Goal: Task Accomplishment & Management: Manage account settings

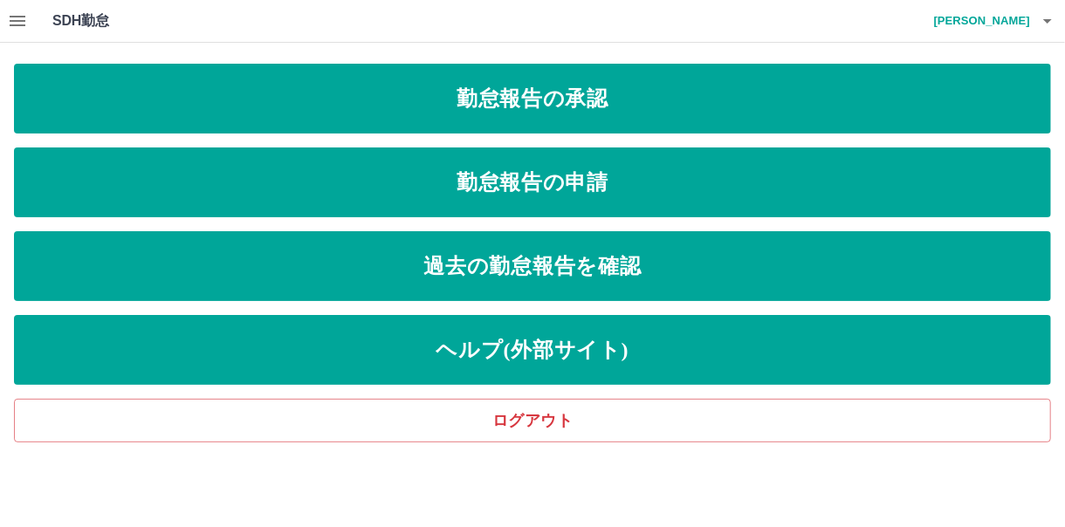
click at [3, 10] on button "button" at bounding box center [17, 21] width 35 height 42
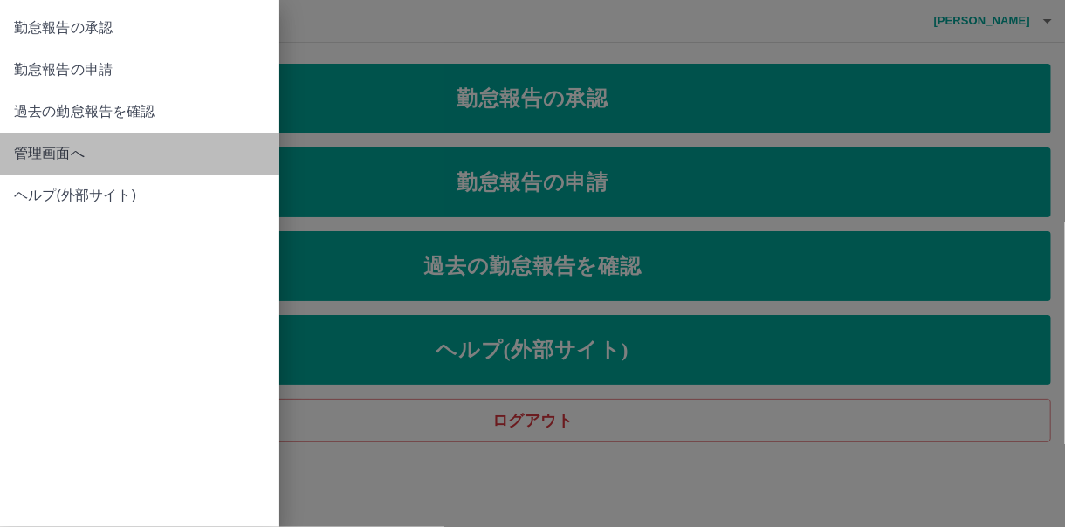
click at [31, 157] on span "管理画面へ" at bounding box center [140, 153] width 252 height 21
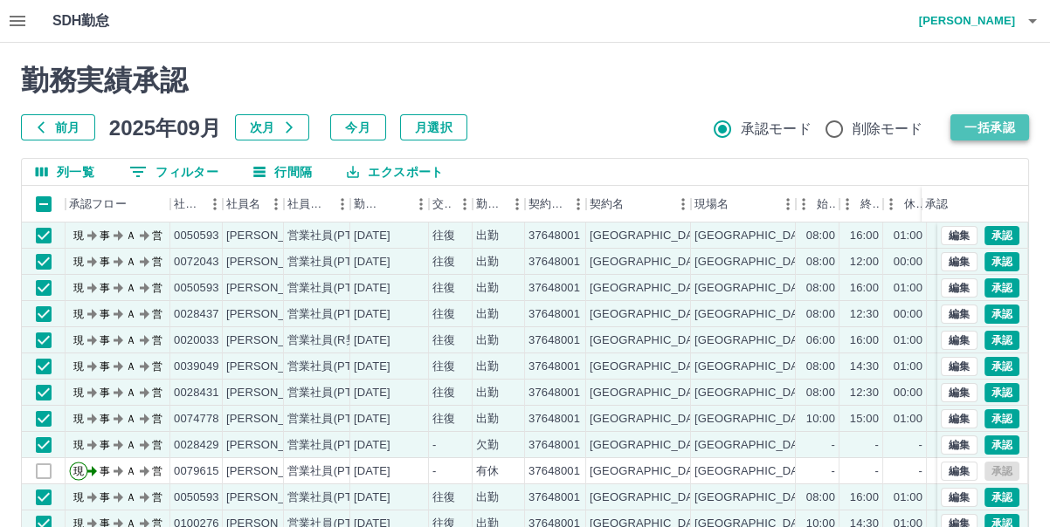
click at [979, 134] on button "一括承認" at bounding box center [989, 127] width 79 height 26
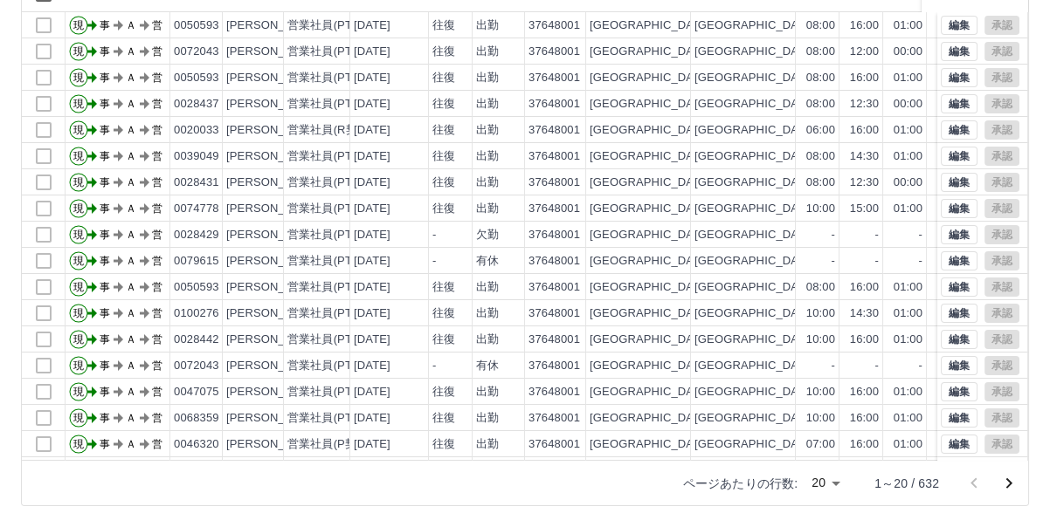
scroll to position [92, 0]
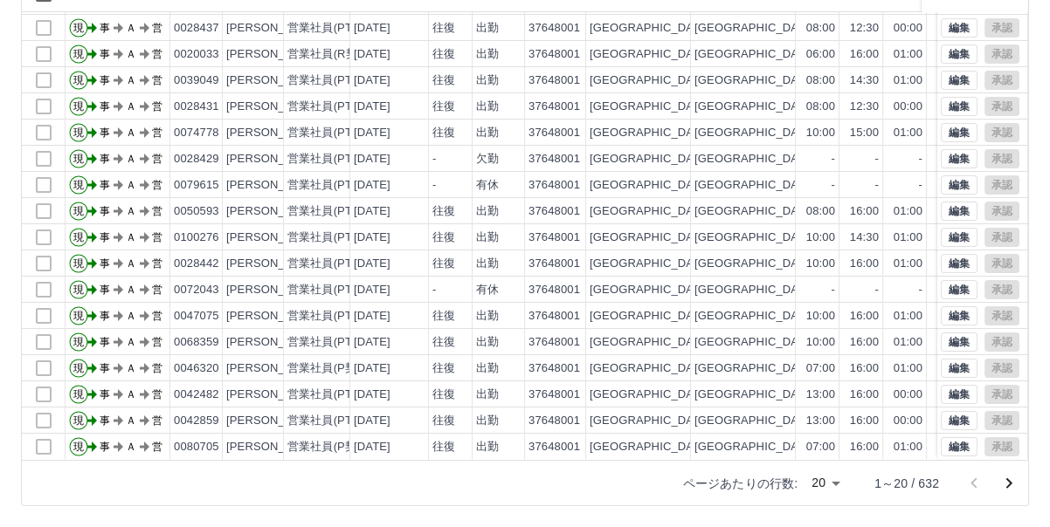
click at [1008, 484] on icon "次のページへ" at bounding box center [1008, 483] width 21 height 21
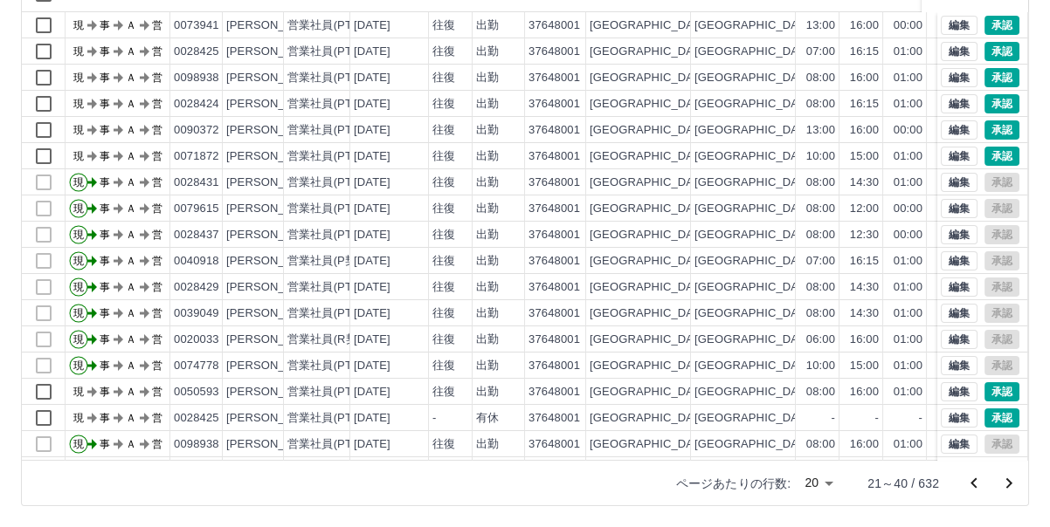
scroll to position [0, 0]
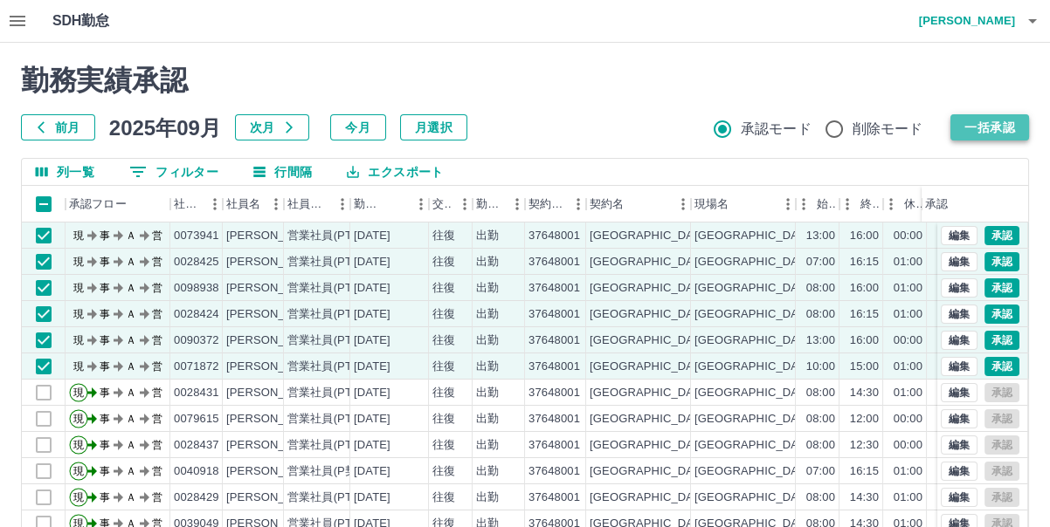
click at [1003, 120] on button "一括承認" at bounding box center [989, 127] width 79 height 26
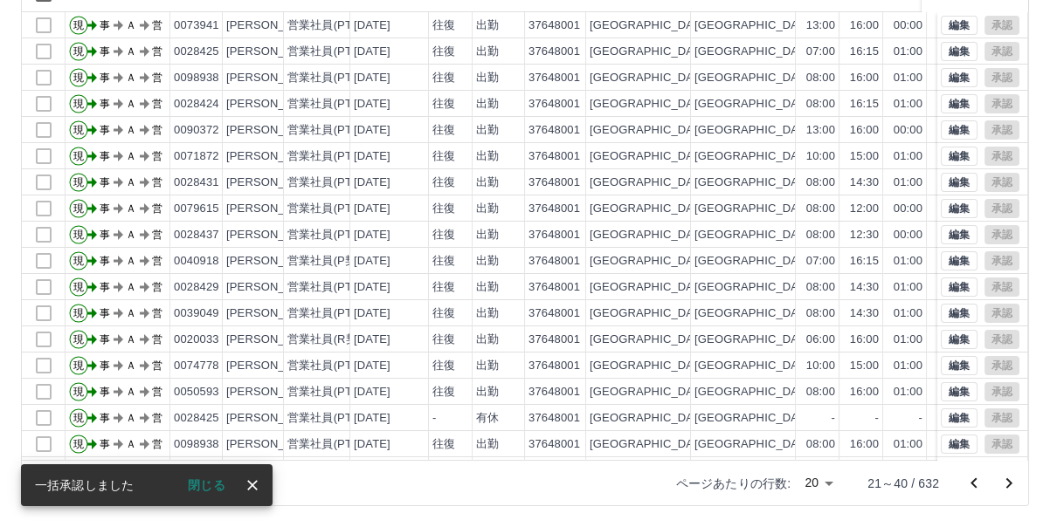
scroll to position [92, 0]
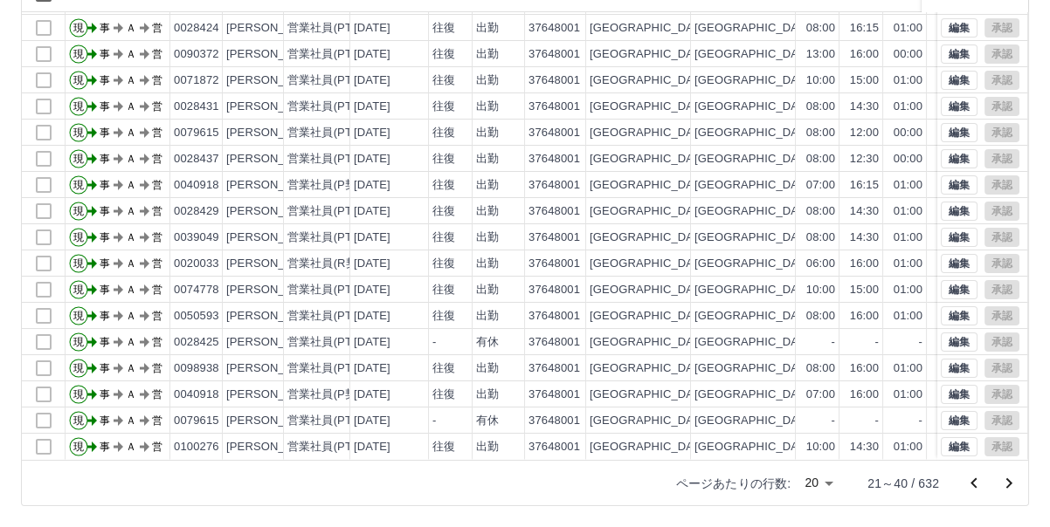
click at [1003, 459] on div "現 事 Ａ 営 0028425 竹林　伸子 営業社員(PT契約) 2025-09-24 往復 出勤 37648001 御坊市 御坊市立給食センター 07:00…" at bounding box center [525, 236] width 1006 height 448
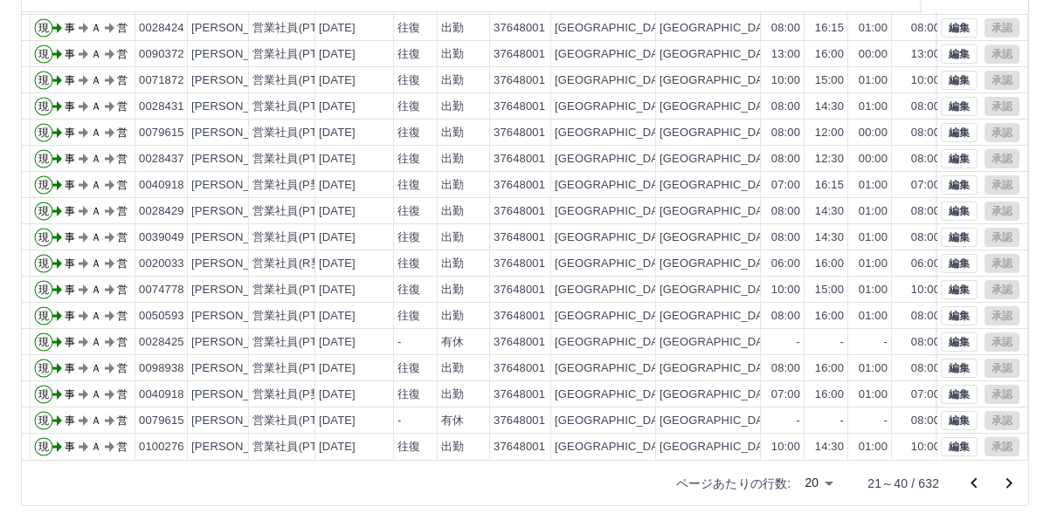
scroll to position [92, 38]
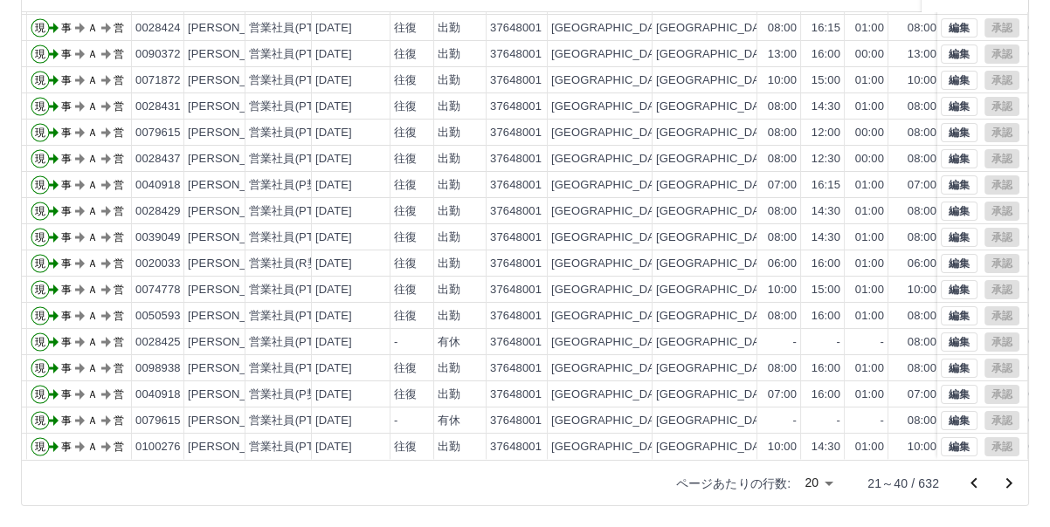
click at [1012, 482] on icon "次のページへ" at bounding box center [1008, 483] width 21 height 21
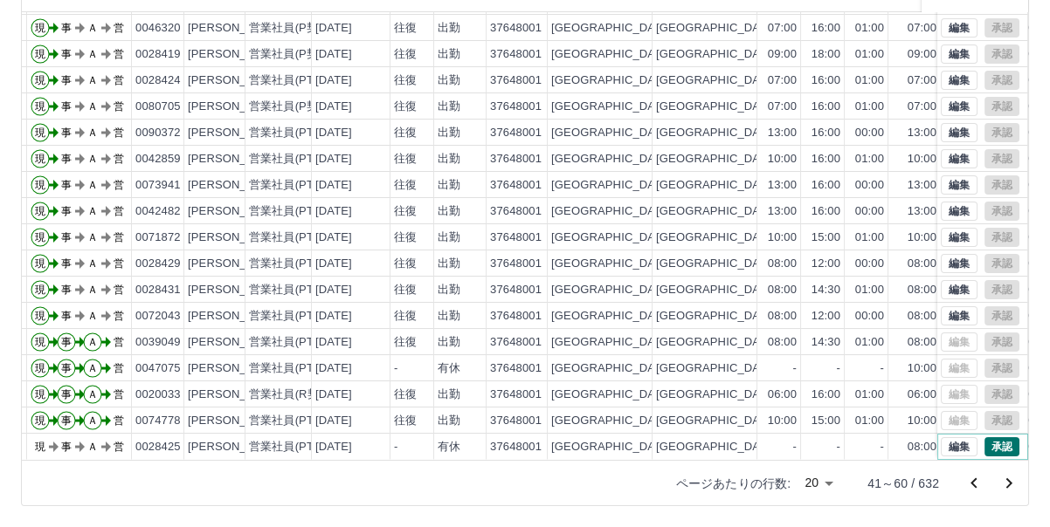
click at [994, 438] on button "承認" at bounding box center [1001, 447] width 35 height 19
click at [1002, 471] on button "次のページへ" at bounding box center [1008, 483] width 35 height 35
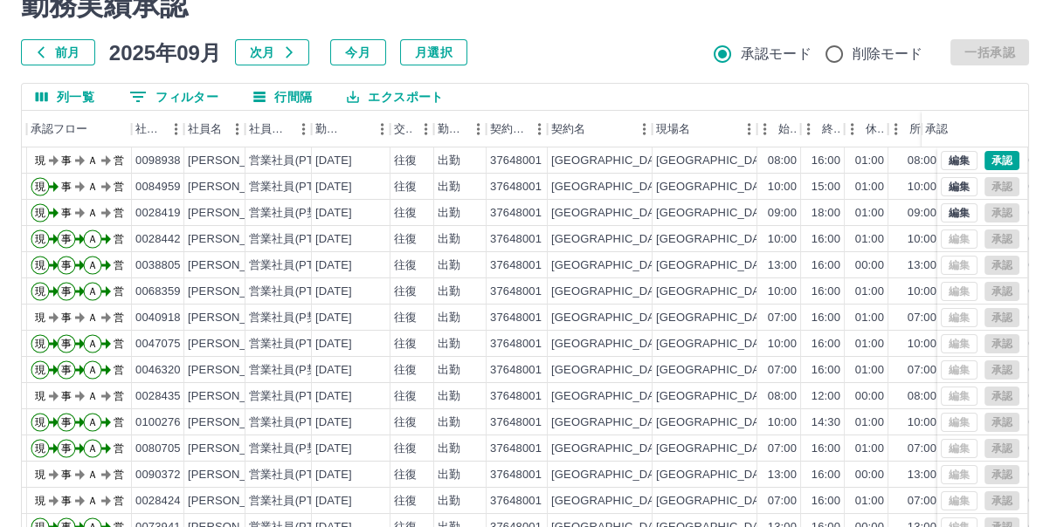
scroll to position [0, 0]
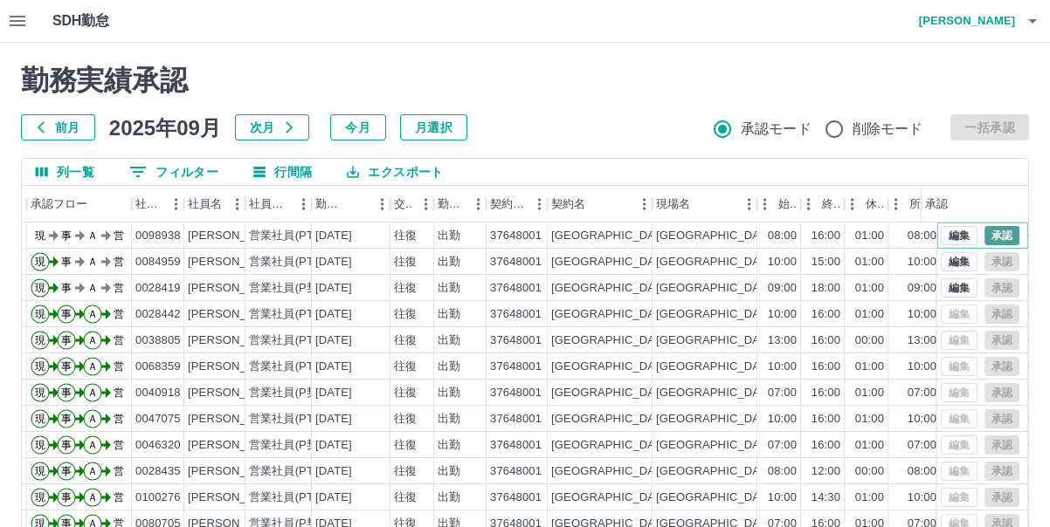
click at [984, 234] on button "承認" at bounding box center [1001, 235] width 35 height 19
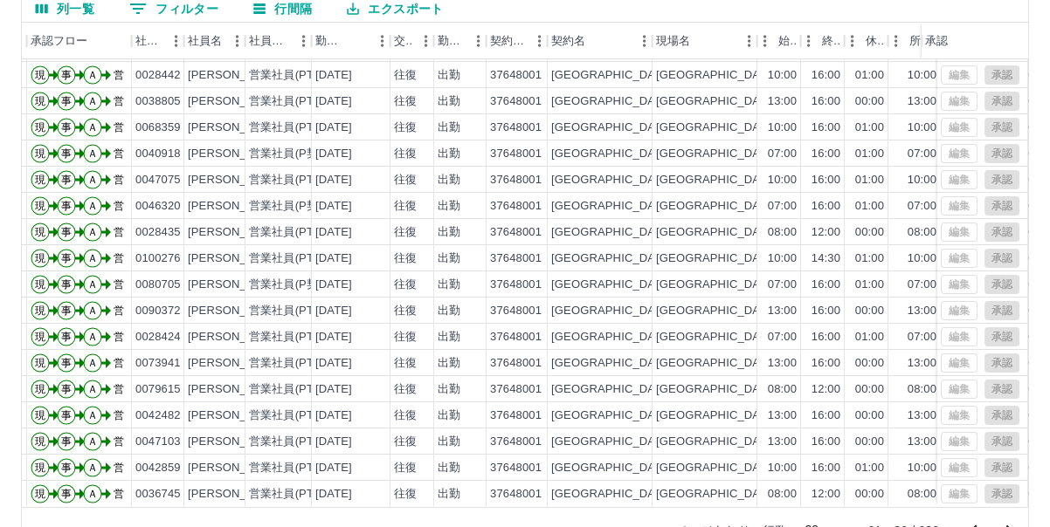
scroll to position [210, 0]
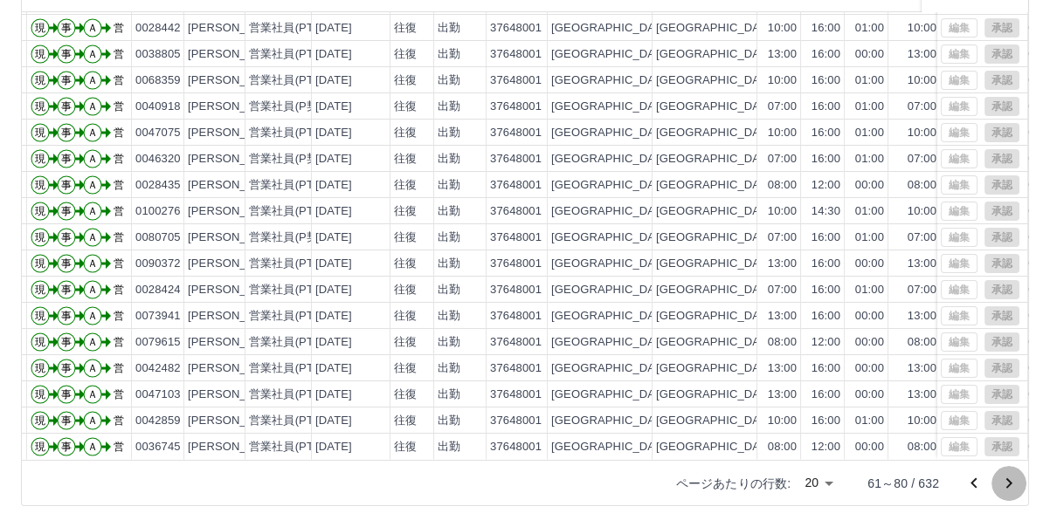
click at [1005, 484] on icon "次のページへ" at bounding box center [1008, 483] width 21 height 21
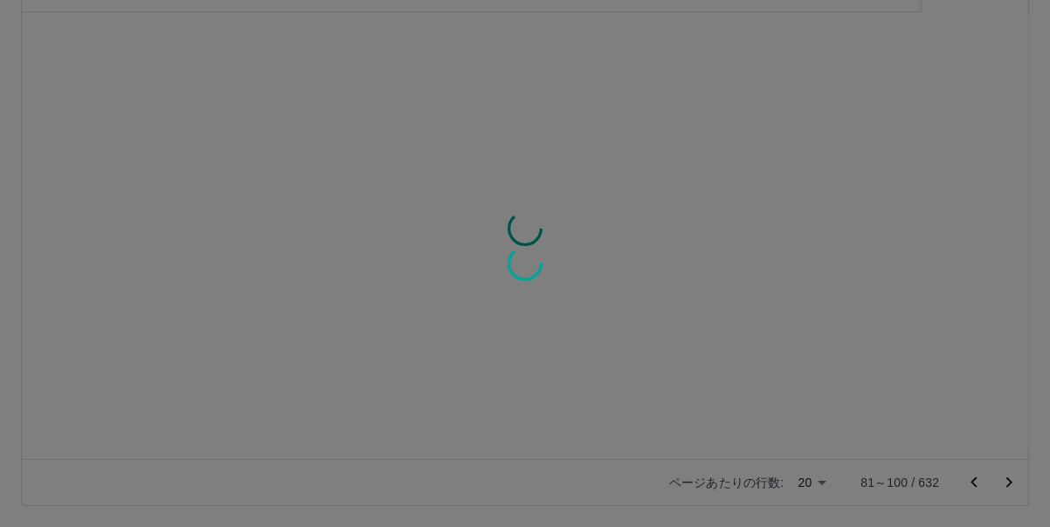
scroll to position [0, 38]
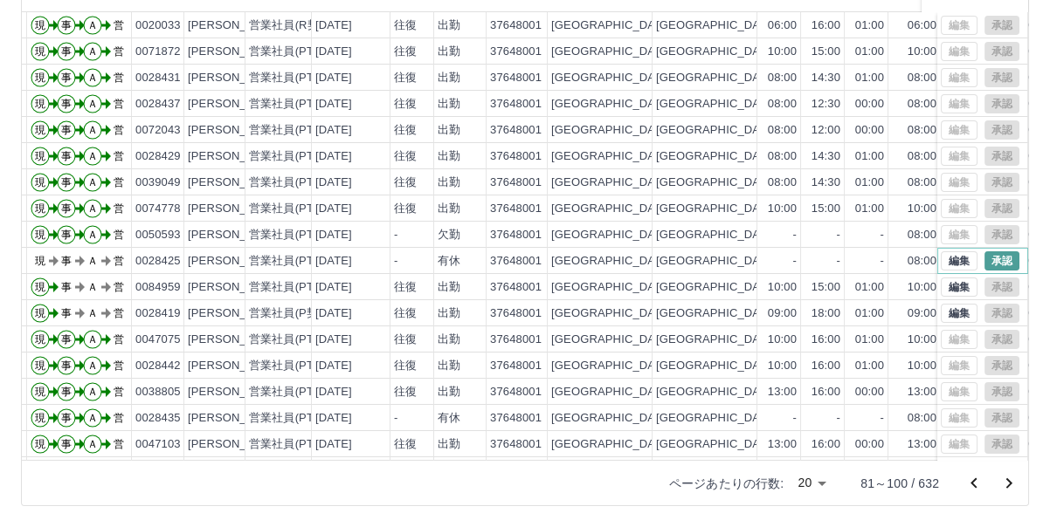
click at [987, 253] on button "承認" at bounding box center [1001, 261] width 35 height 19
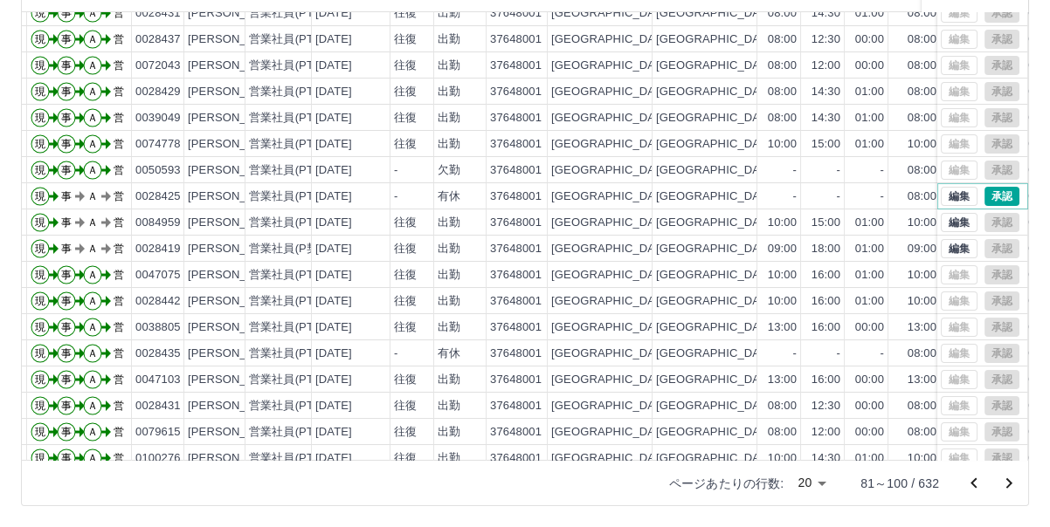
scroll to position [92, 38]
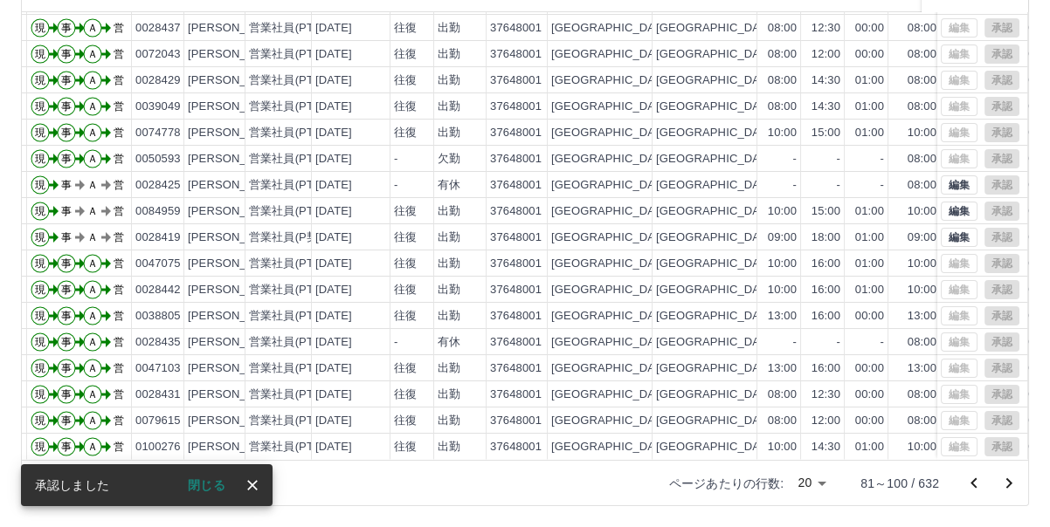
click at [1013, 477] on icon "次のページへ" at bounding box center [1008, 483] width 21 height 21
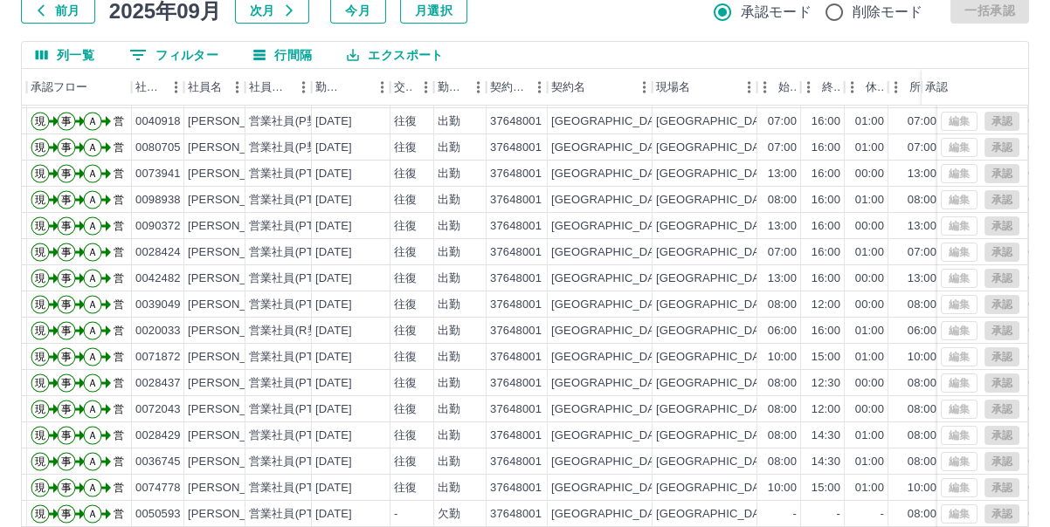
scroll to position [210, 0]
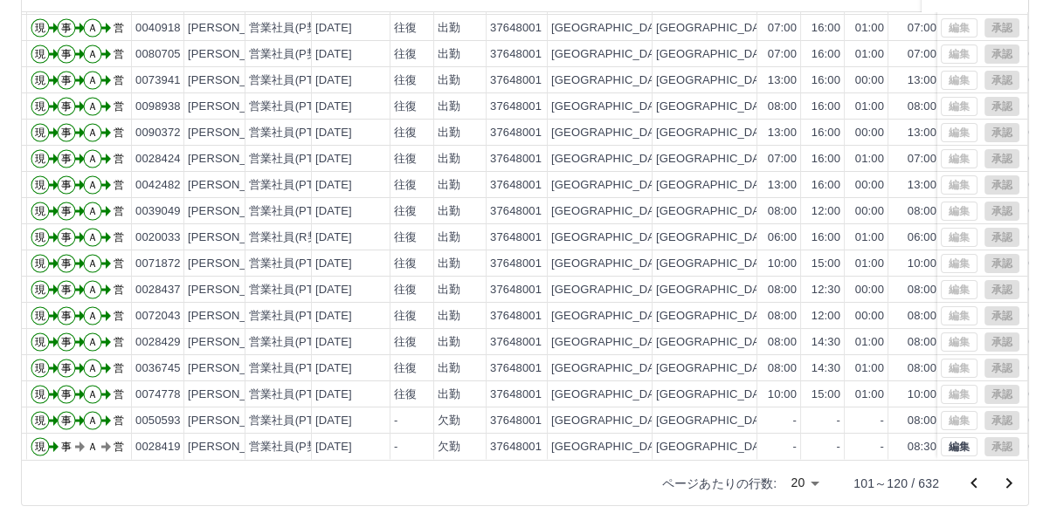
click at [811, 482] on body "SDH勤怠 寺井　淳 勤務実績承認 前月 2025年09月 次月 今月 月選択 承認モード 削除モード 一括承認 列一覧 0 フィルター 行間隔 エクスポート…" at bounding box center [525, 159] width 1050 height 738
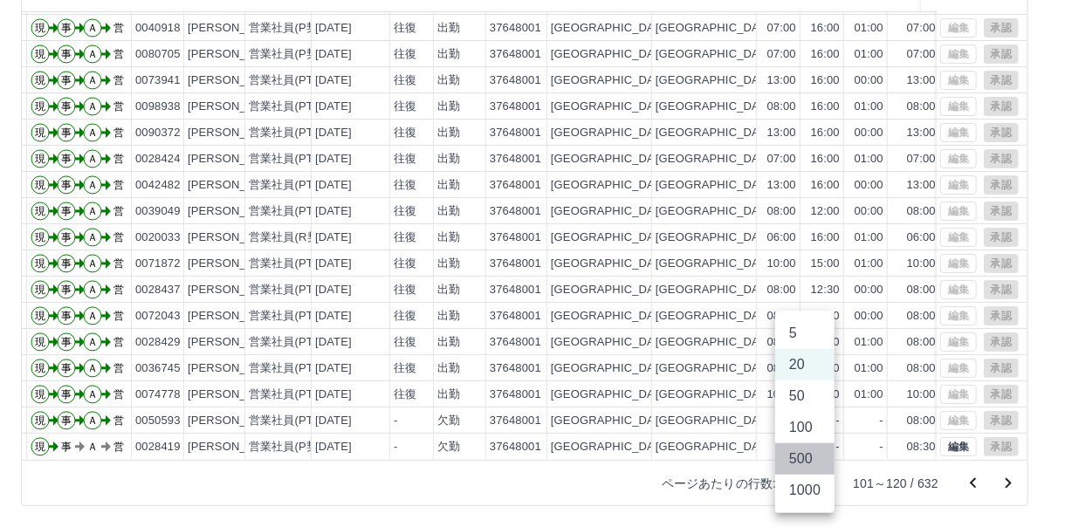
click at [815, 466] on li "500" at bounding box center [804, 459] width 59 height 31
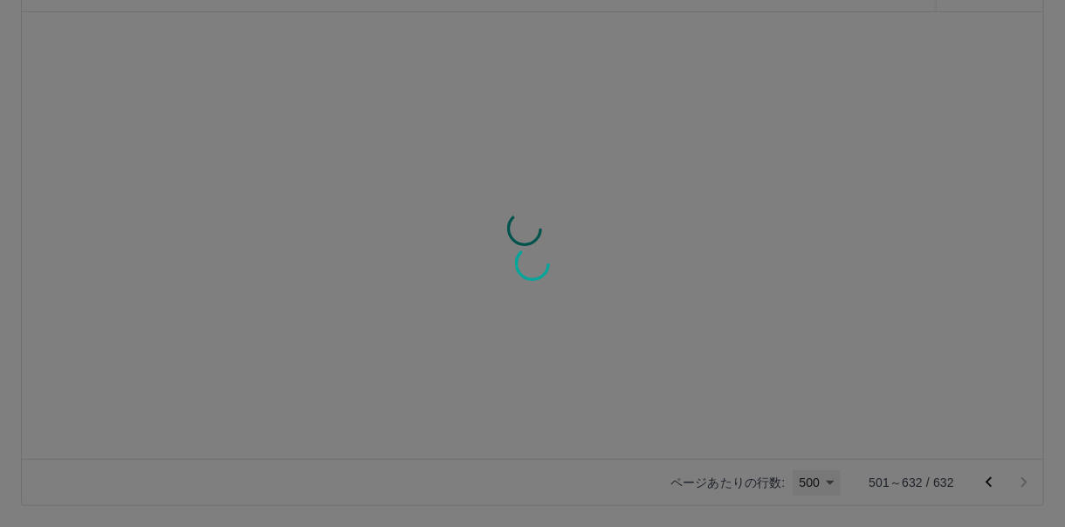
type input "***"
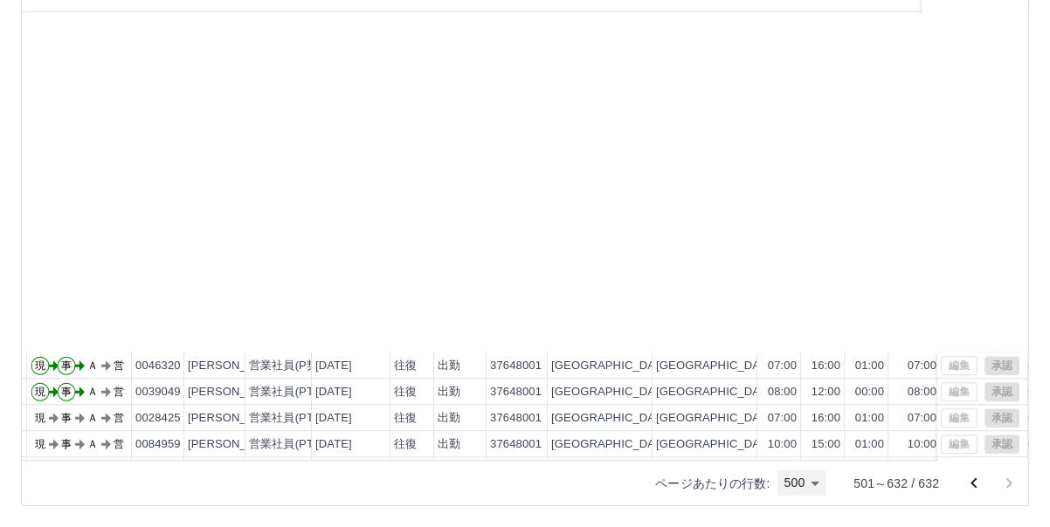
scroll to position [3026, 38]
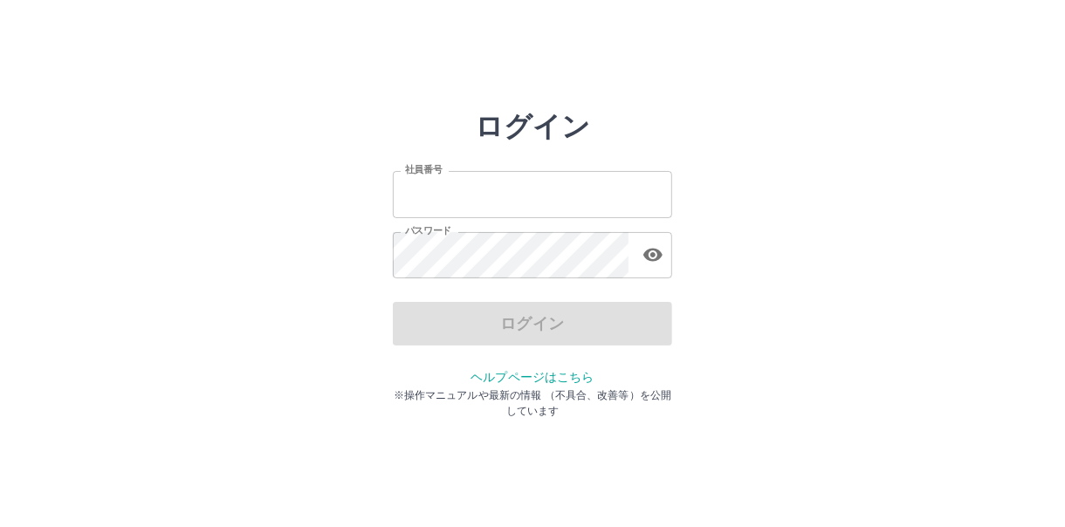
type input "*******"
click at [486, 333] on div "ログイン" at bounding box center [532, 324] width 279 height 44
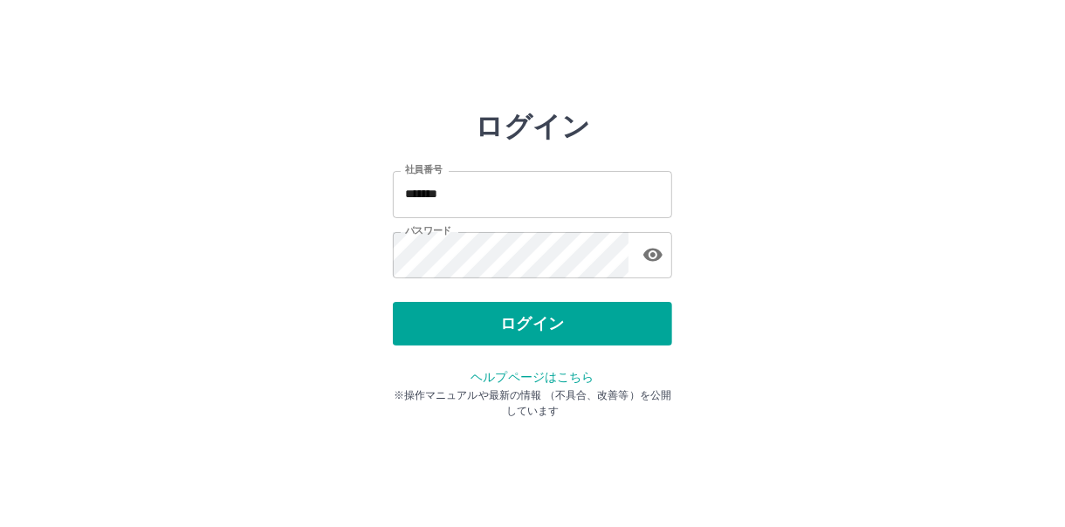
click at [486, 333] on button "ログイン" at bounding box center [532, 324] width 279 height 44
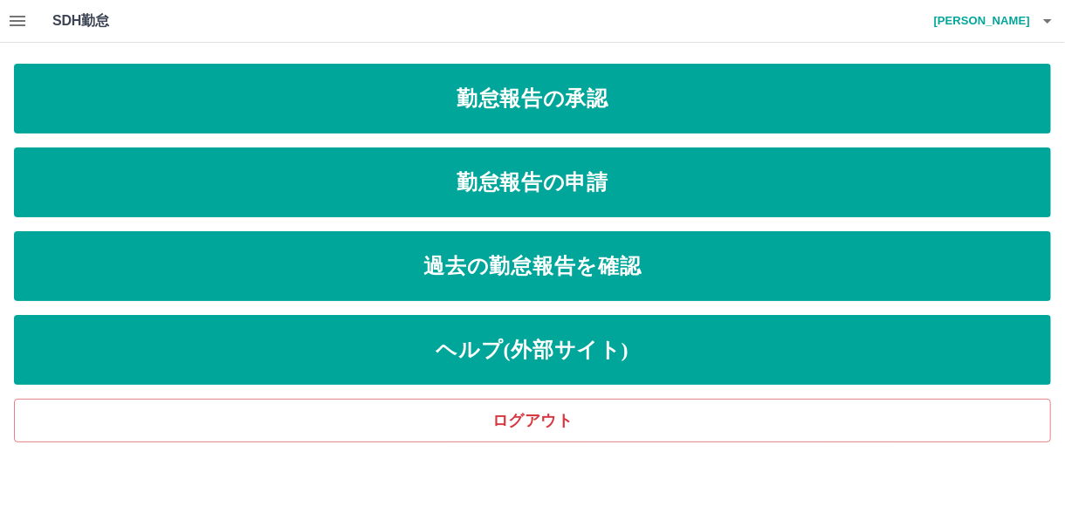
click at [19, 26] on icon "button" at bounding box center [17, 20] width 21 height 21
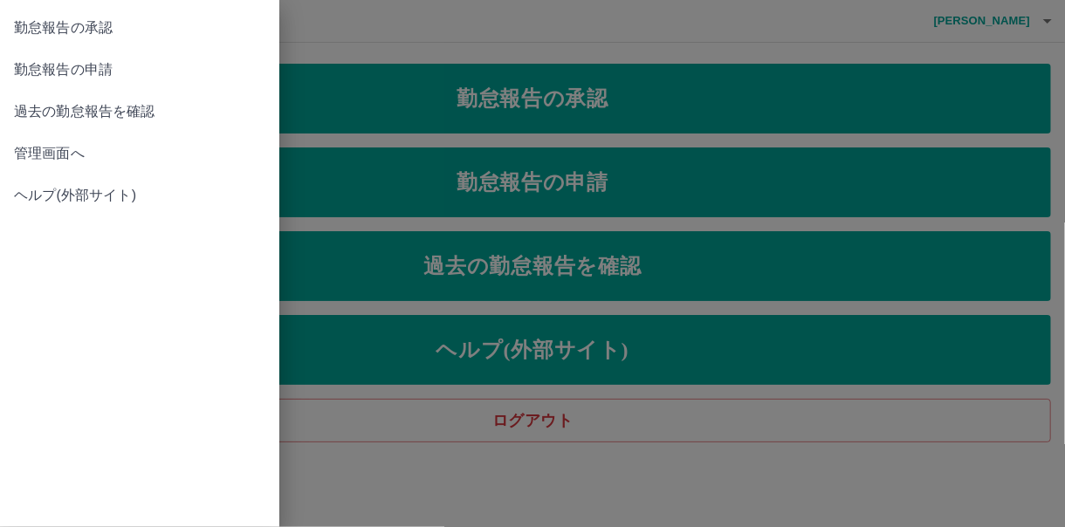
click at [79, 159] on span "管理画面へ" at bounding box center [140, 153] width 252 height 21
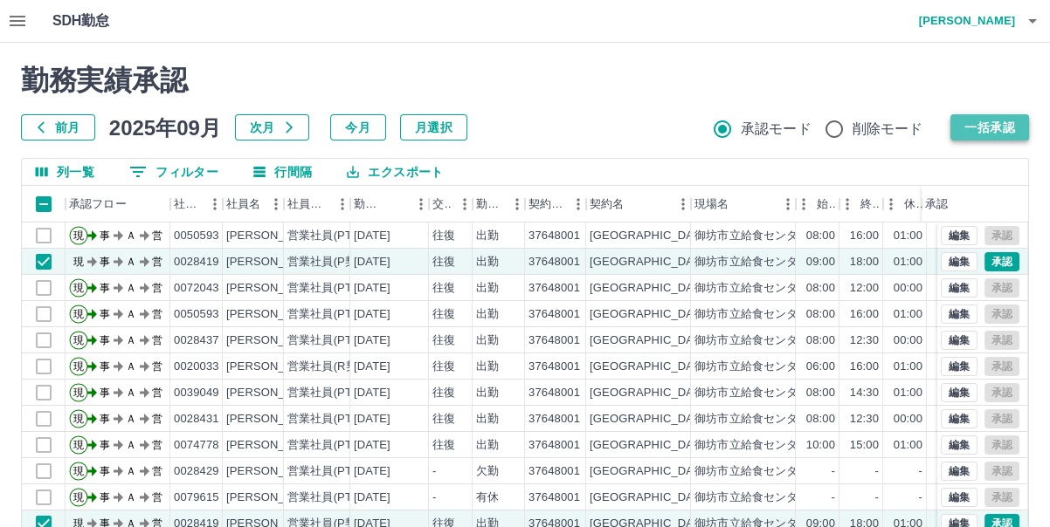
click at [1001, 133] on button "一括承認" at bounding box center [989, 127] width 79 height 26
